Goal: Task Accomplishment & Management: Use online tool/utility

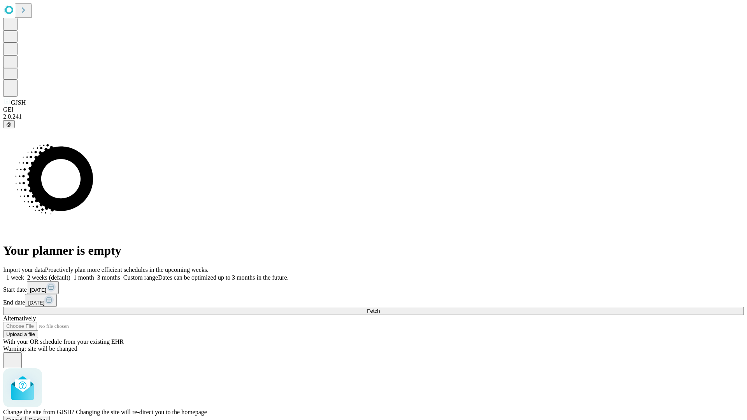
click at [47, 417] on span "Confirm" at bounding box center [38, 420] width 18 height 6
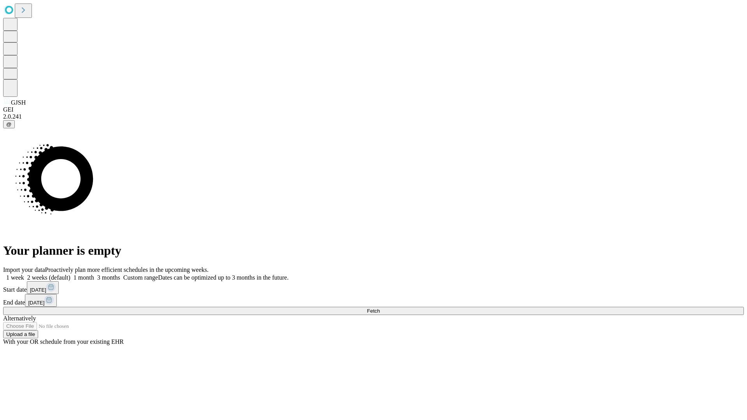
click at [70, 274] on label "2 weeks (default)" at bounding box center [47, 277] width 46 height 7
click at [380, 308] on span "Fetch" at bounding box center [373, 311] width 13 height 6
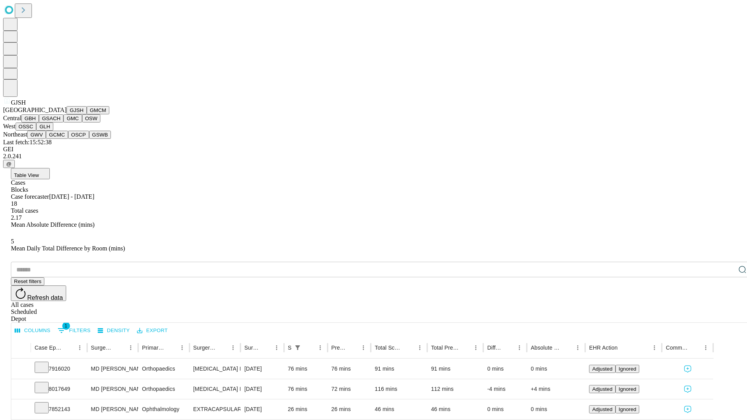
click at [87, 114] on button "GMCM" at bounding box center [98, 110] width 23 height 8
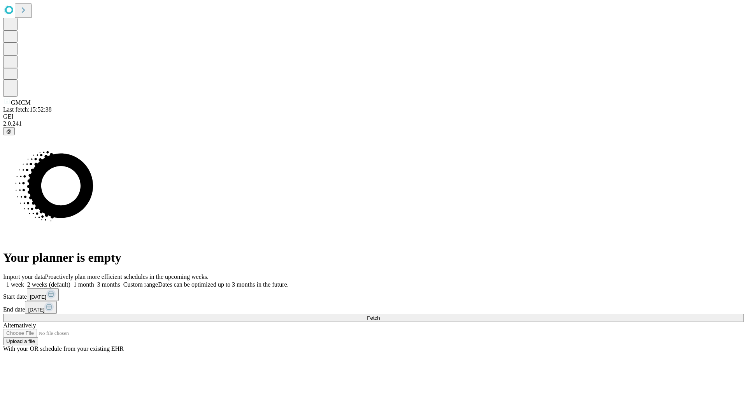
click at [380, 315] on span "Fetch" at bounding box center [373, 318] width 13 height 6
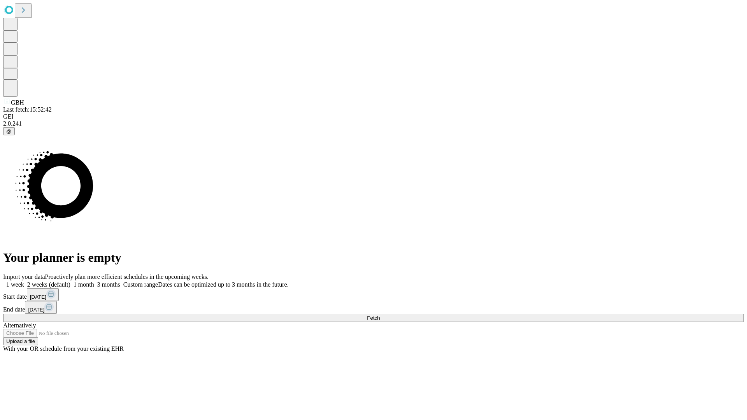
click at [70, 281] on label "2 weeks (default)" at bounding box center [47, 284] width 46 height 7
click at [380, 315] on span "Fetch" at bounding box center [373, 318] width 13 height 6
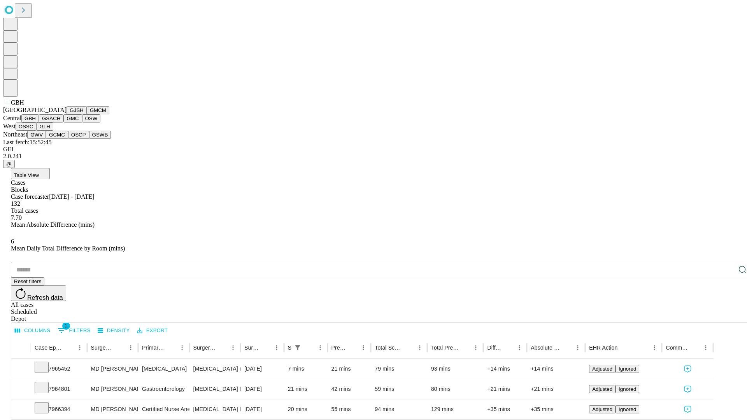
click at [60, 123] on button "GSACH" at bounding box center [51, 118] width 25 height 8
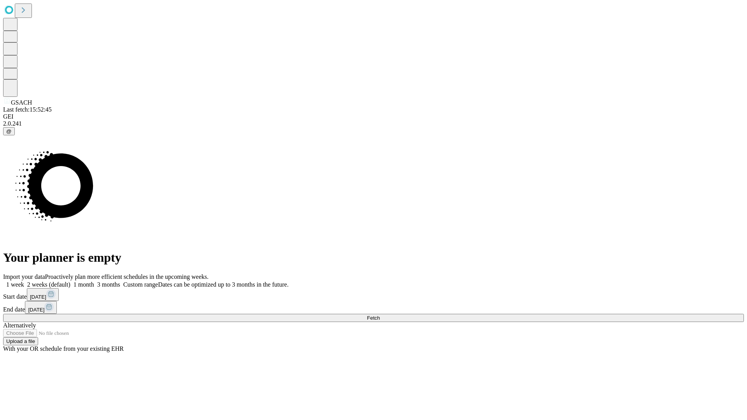
click at [70, 281] on label "2 weeks (default)" at bounding box center [47, 284] width 46 height 7
click at [380, 315] on span "Fetch" at bounding box center [373, 318] width 13 height 6
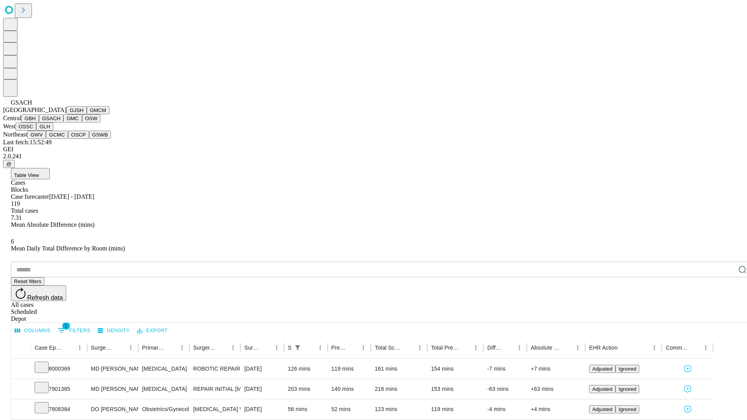
click at [63, 123] on button "GMC" at bounding box center [72, 118] width 18 height 8
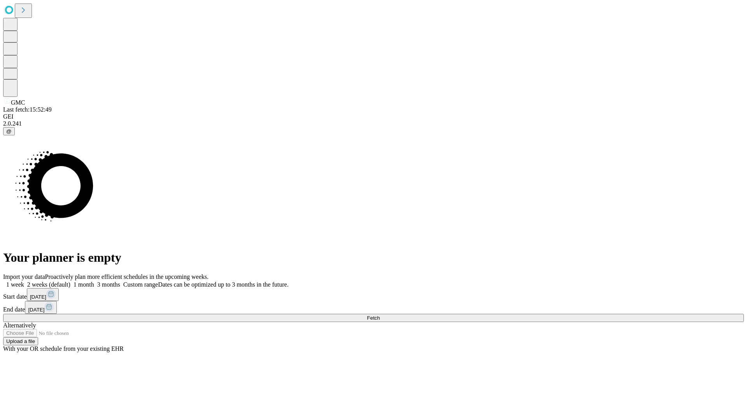
click at [380, 315] on span "Fetch" at bounding box center [373, 318] width 13 height 6
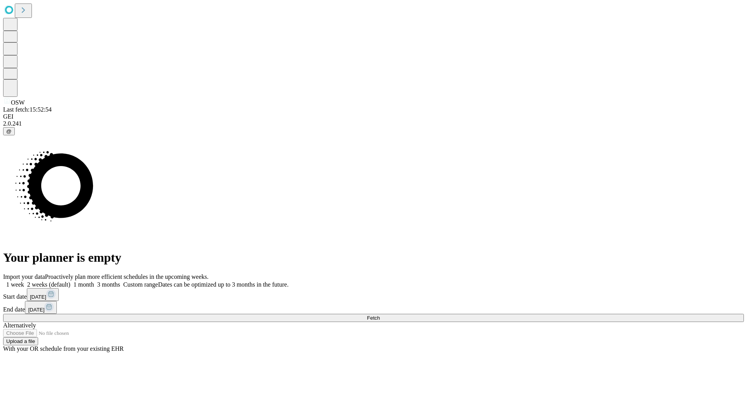
click at [70, 281] on label "2 weeks (default)" at bounding box center [47, 284] width 46 height 7
click at [380, 315] on span "Fetch" at bounding box center [373, 318] width 13 height 6
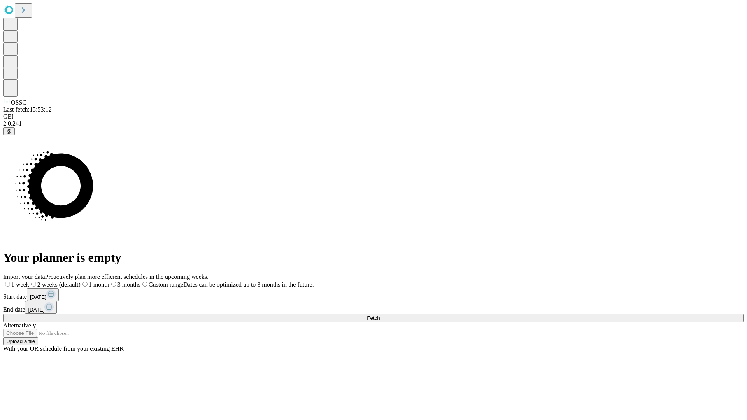
click at [81, 281] on label "2 weeks (default)" at bounding box center [54, 284] width 51 height 7
click at [380, 315] on span "Fetch" at bounding box center [373, 318] width 13 height 6
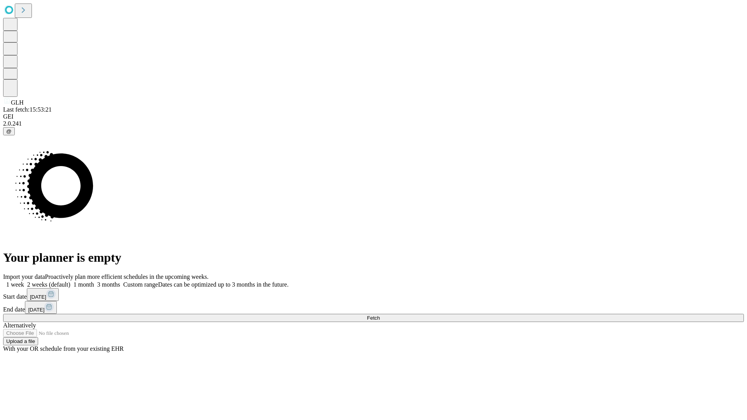
click at [380, 315] on span "Fetch" at bounding box center [373, 318] width 13 height 6
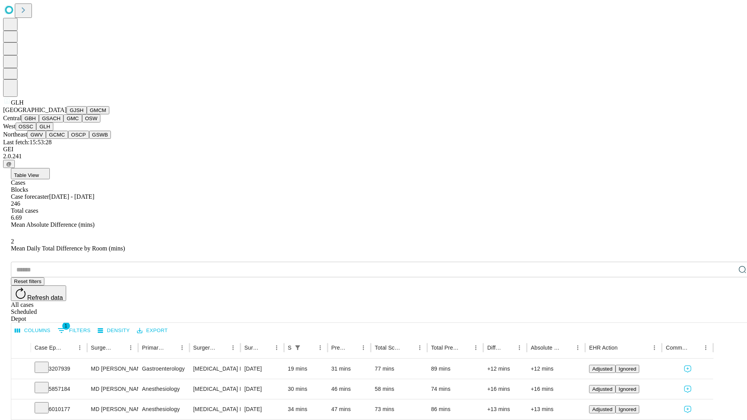
click at [46, 139] on button "GWV" at bounding box center [36, 135] width 19 height 8
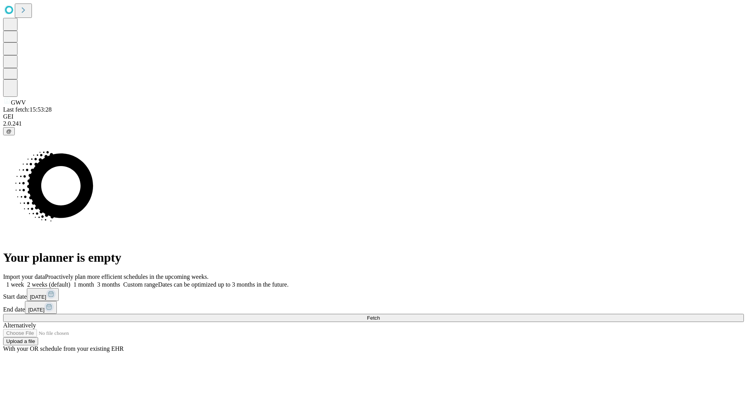
click at [70, 281] on label "2 weeks (default)" at bounding box center [47, 284] width 46 height 7
click at [380, 315] on span "Fetch" at bounding box center [373, 318] width 13 height 6
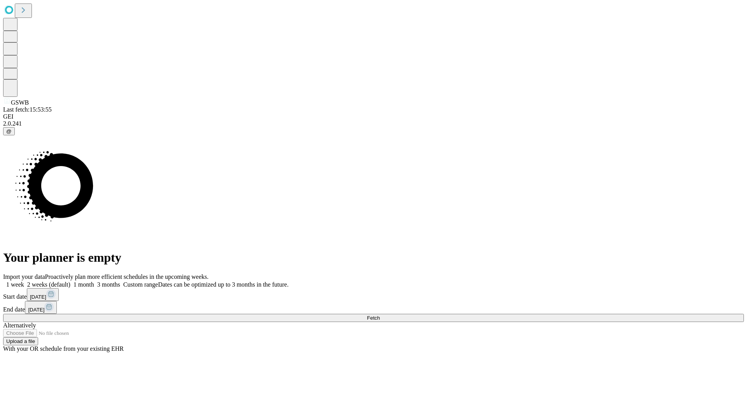
click at [380, 315] on span "Fetch" at bounding box center [373, 318] width 13 height 6
